Goal: Information Seeking & Learning: Learn about a topic

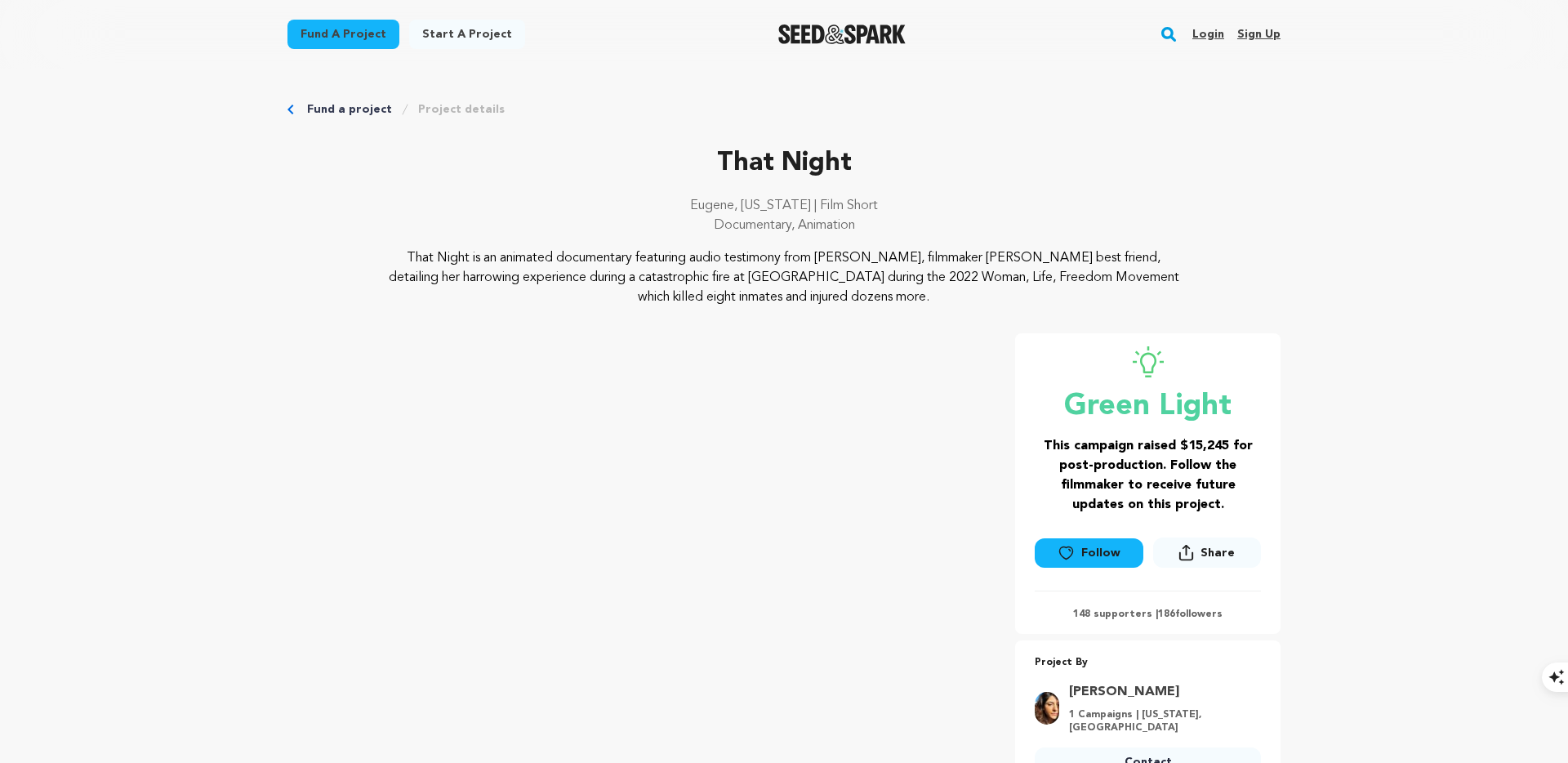
click at [829, 40] on img "Seed&Spark Homepage" at bounding box center [842, 35] width 128 height 20
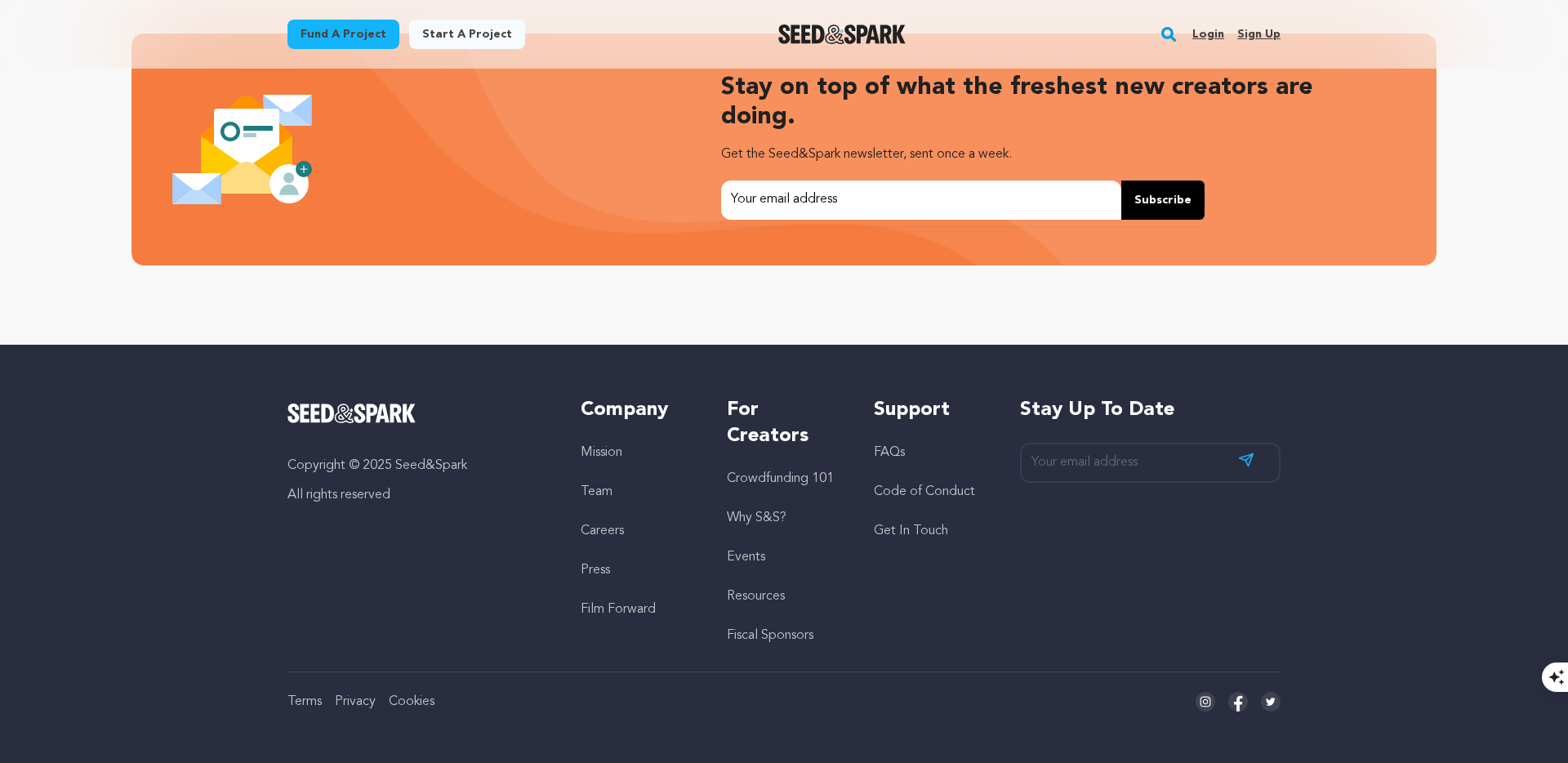
scroll to position [0, 421]
click at [590, 568] on link "Press" at bounding box center [595, 570] width 29 height 13
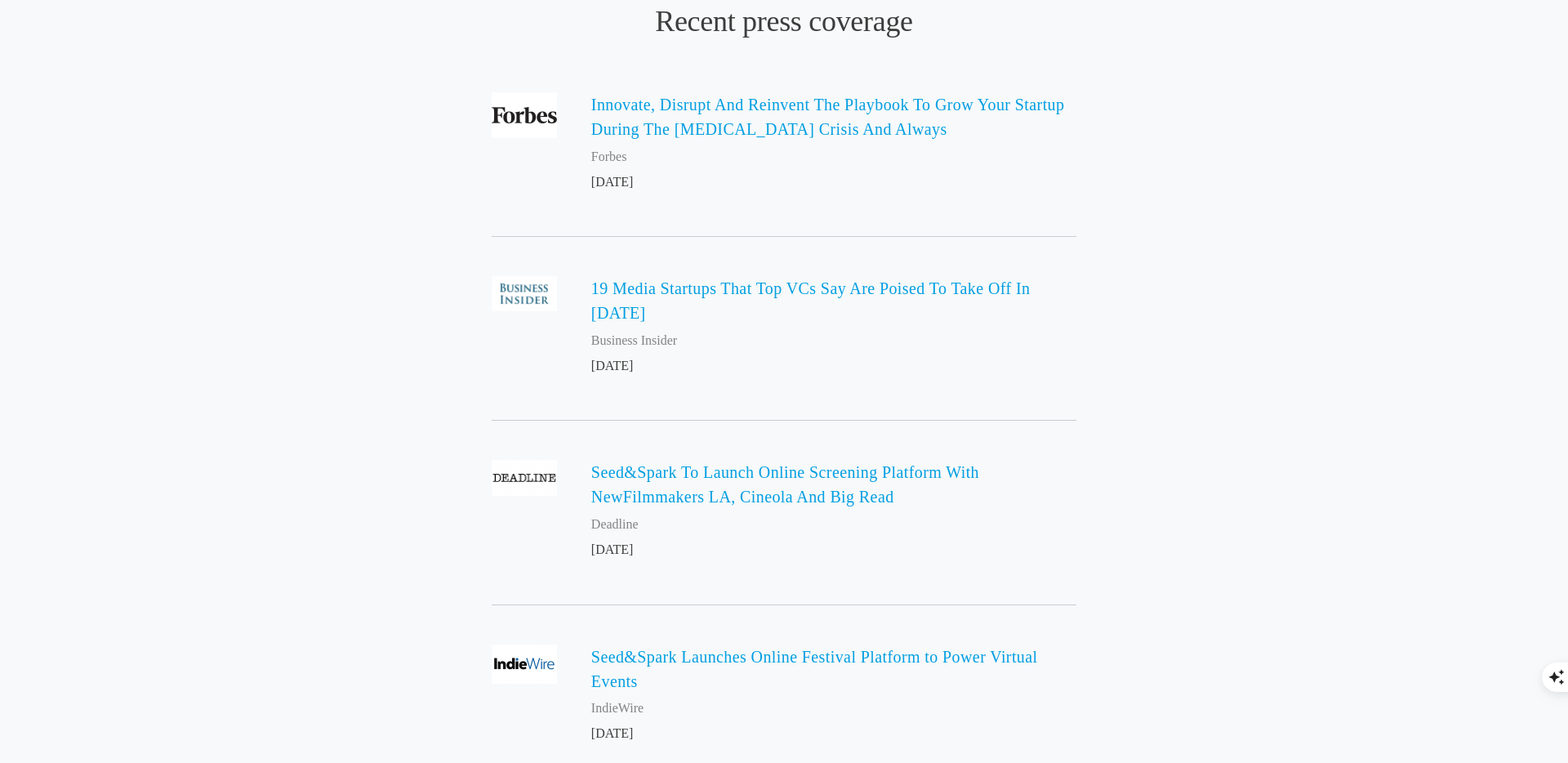
scroll to position [573, 0]
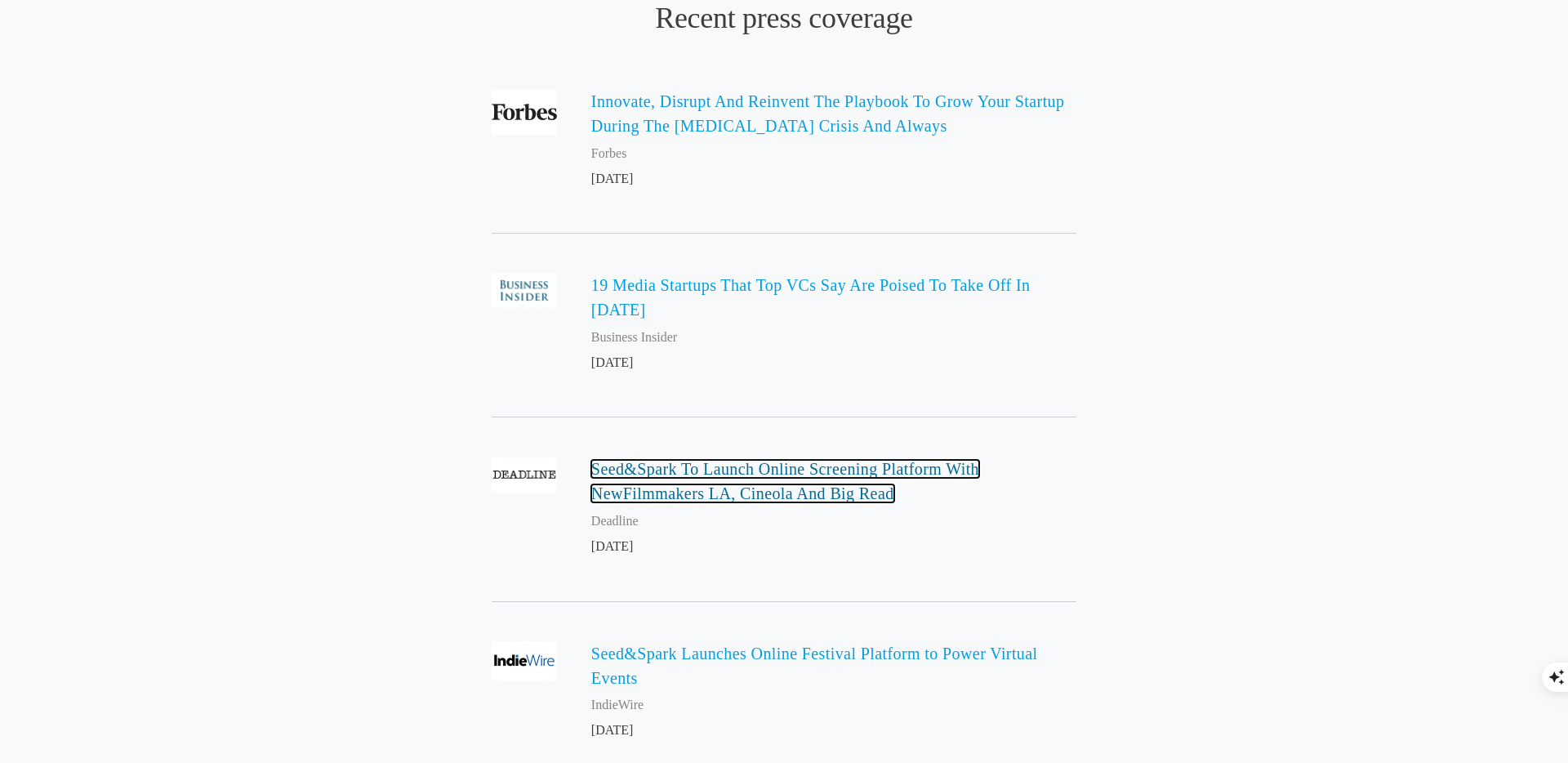
click at [832, 488] on link "Seed&Spark To Launch Online Screening Platform With NewFilmmakers LA, Cineola A…" at bounding box center [785, 481] width 388 height 43
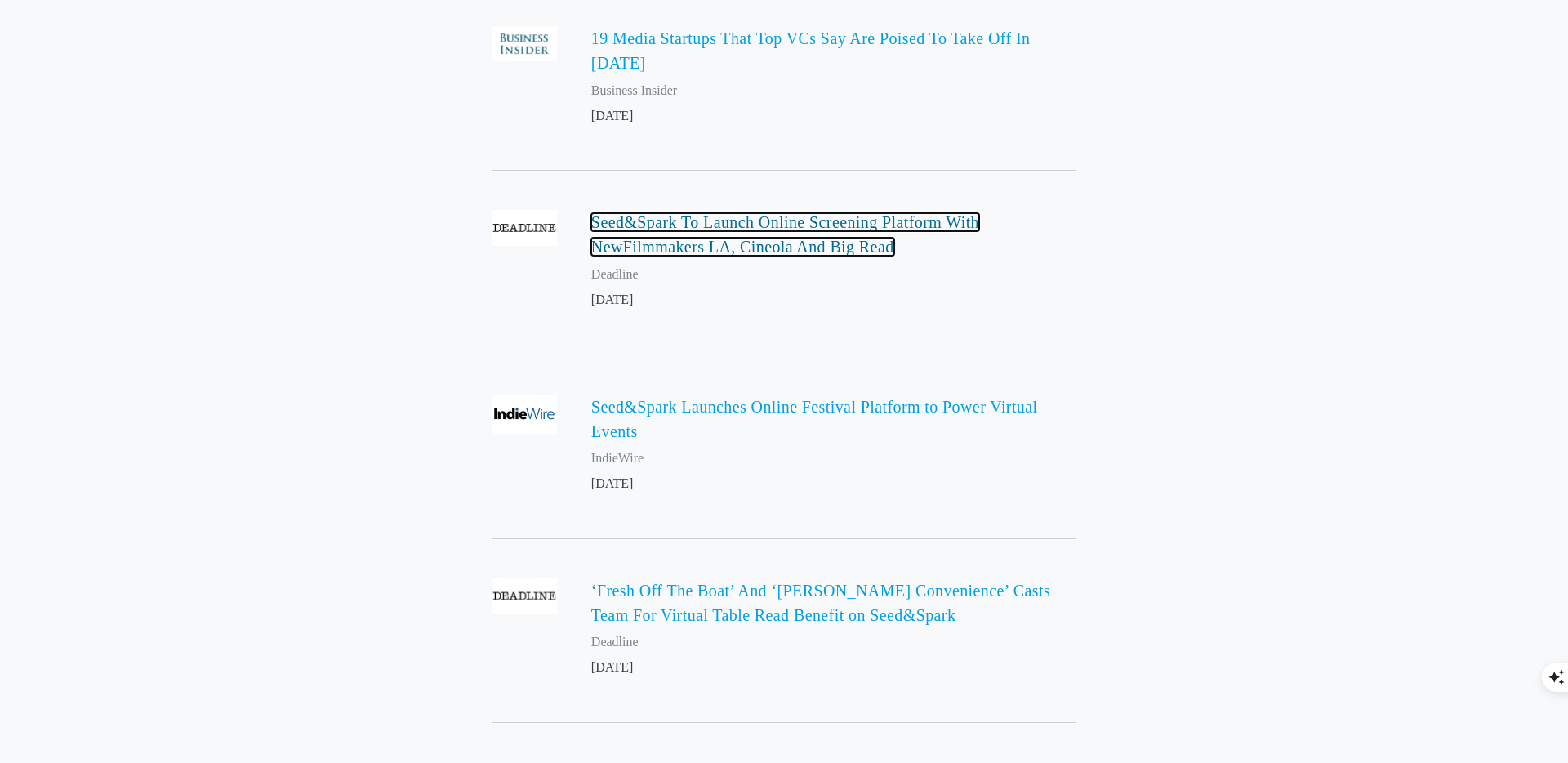
scroll to position [888, 0]
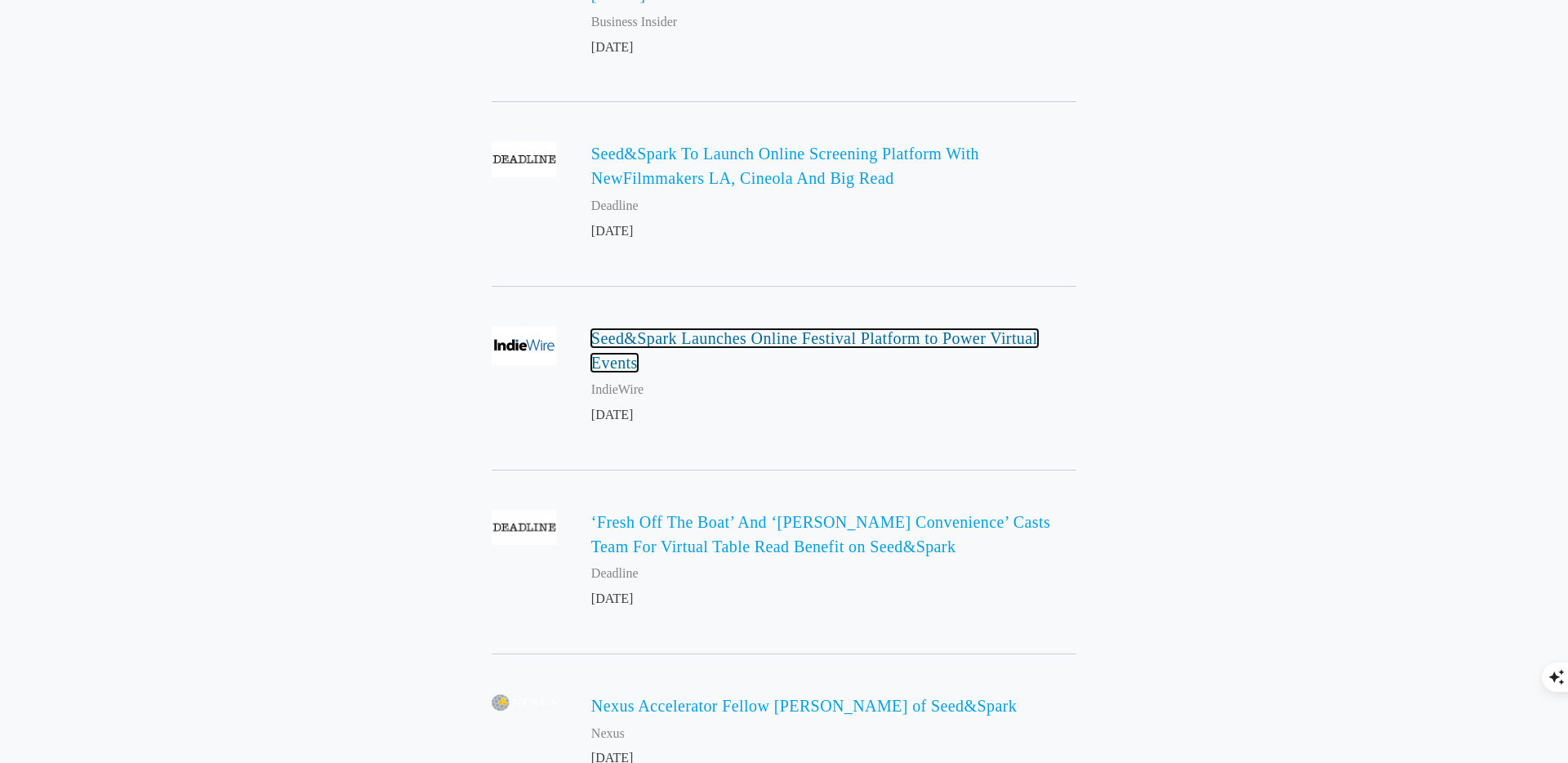
click at [870, 338] on link "Seed&Spark Launches Online Festival Platform to Power Virtual Events" at bounding box center [814, 350] width 447 height 43
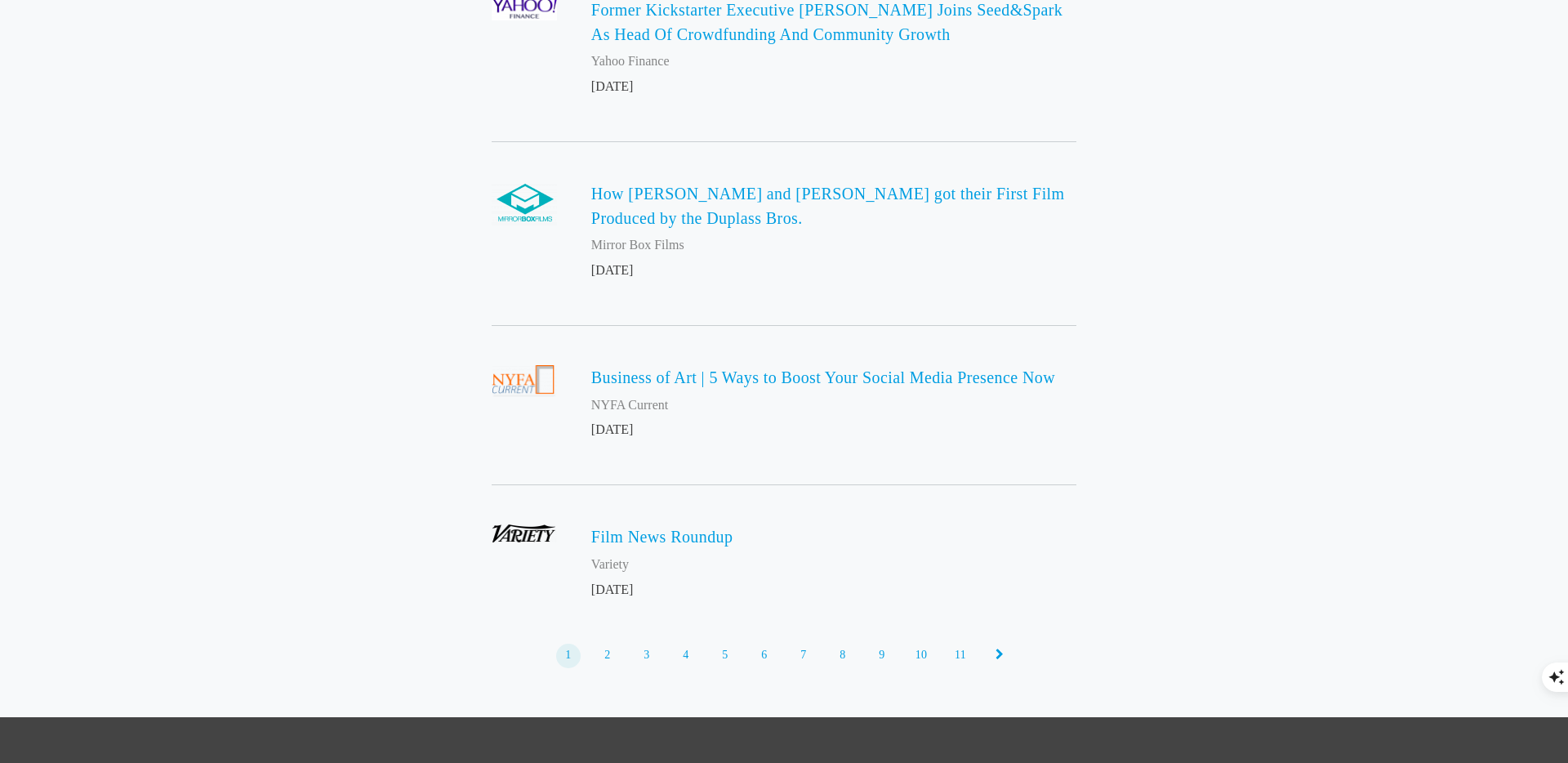
scroll to position [3439, 0]
